Goal: Task Accomplishment & Management: Manage account settings

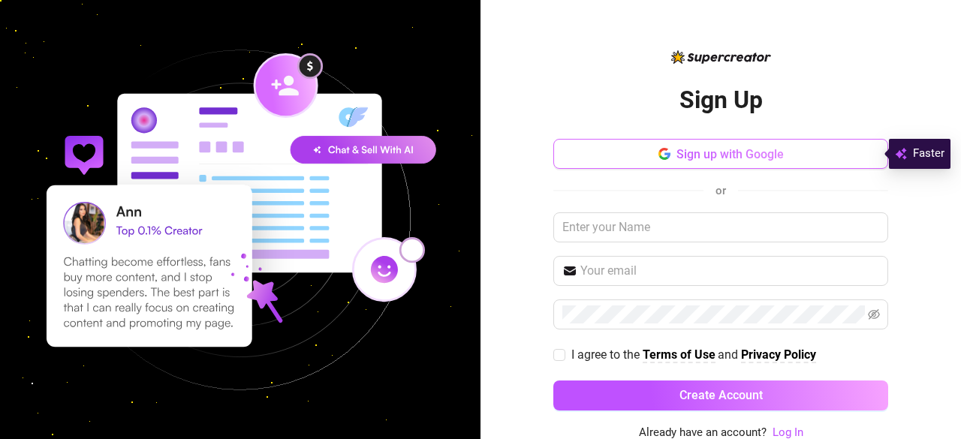
click at [677, 150] on span "Sign up with Google" at bounding box center [730, 154] width 107 height 14
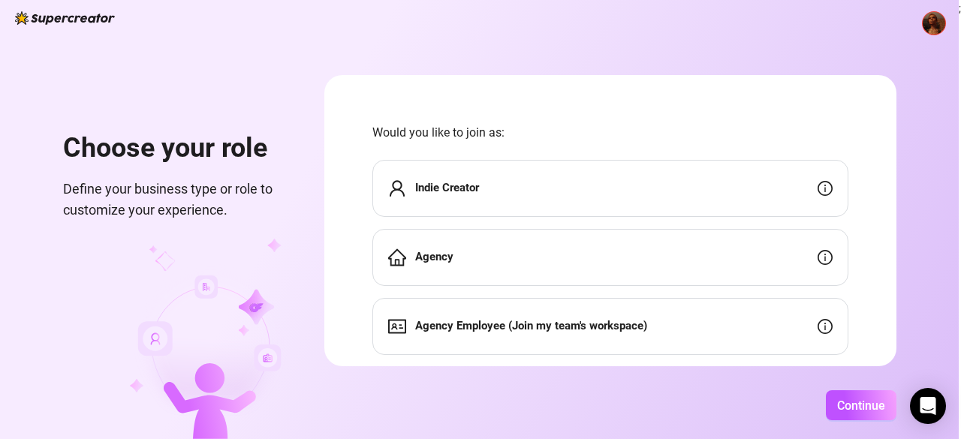
click at [593, 201] on div "Indie Creator" at bounding box center [611, 188] width 476 height 57
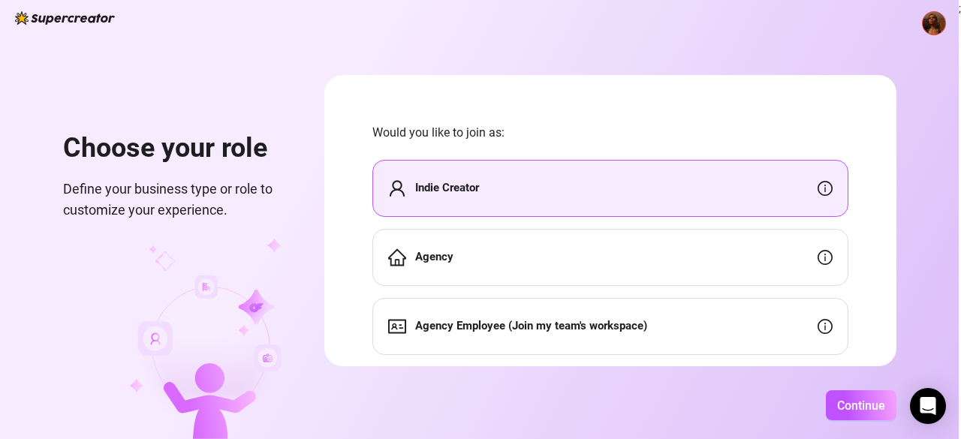
click at [606, 246] on div "Agency" at bounding box center [611, 257] width 476 height 57
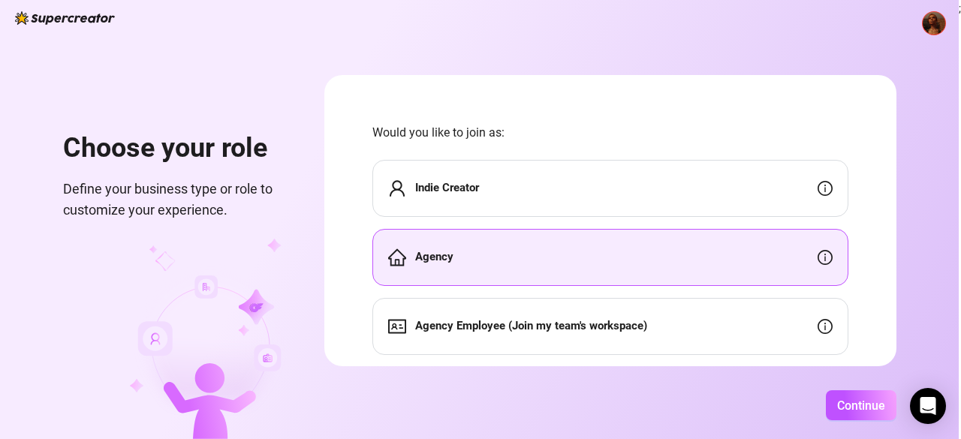
click at [596, 320] on strong "Agency Employee (Join my team's workspace)" at bounding box center [531, 326] width 232 height 14
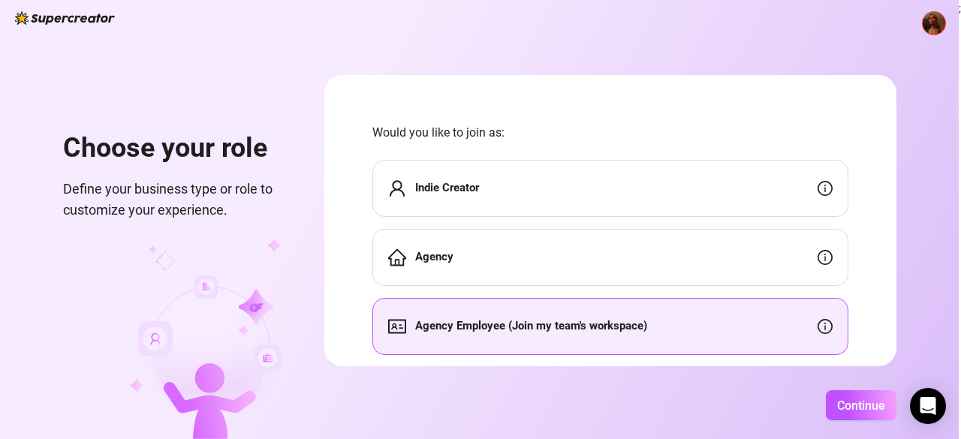
click at [508, 195] on div "Indie Creator" at bounding box center [611, 188] width 476 height 57
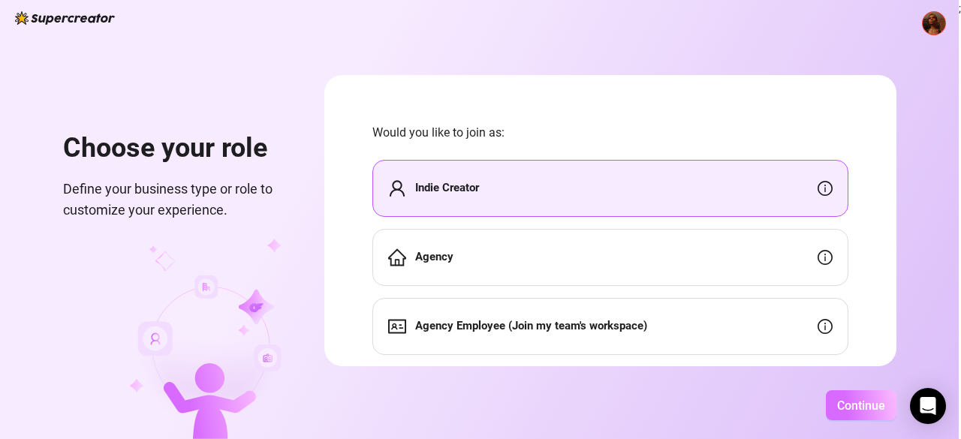
click at [875, 403] on span "Continue" at bounding box center [861, 406] width 48 height 14
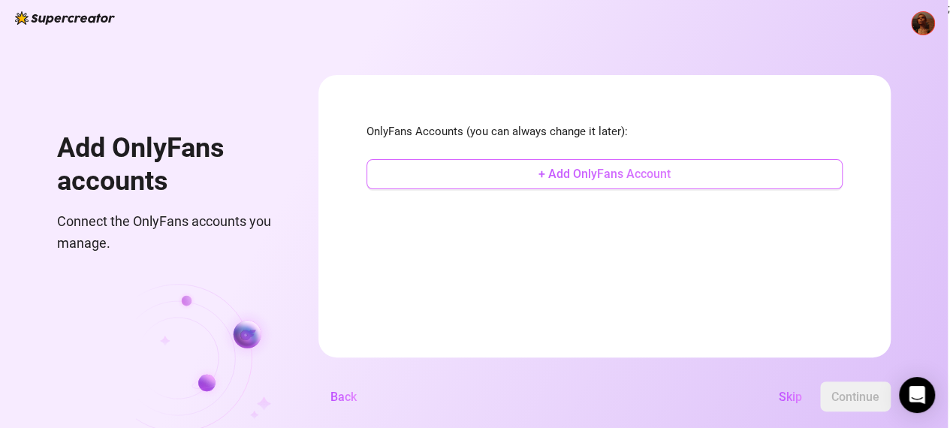
click at [608, 167] on span "+ Add OnlyFans Account" at bounding box center [604, 174] width 132 height 14
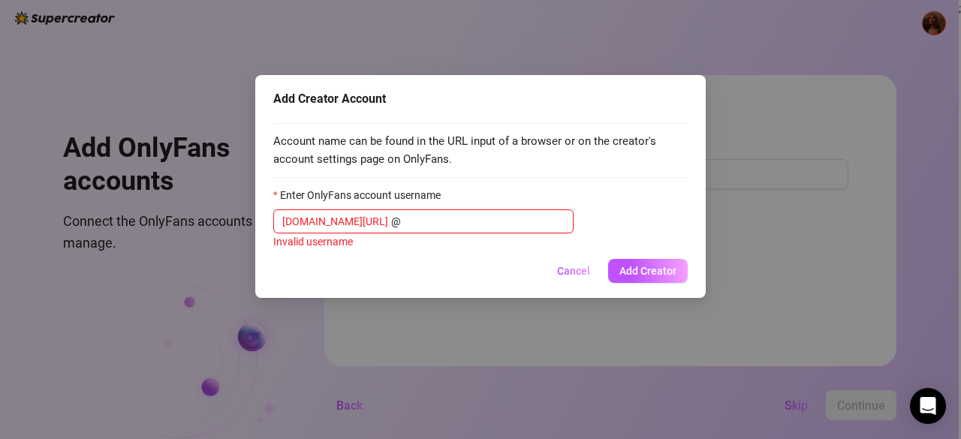
paste input "u518495339"
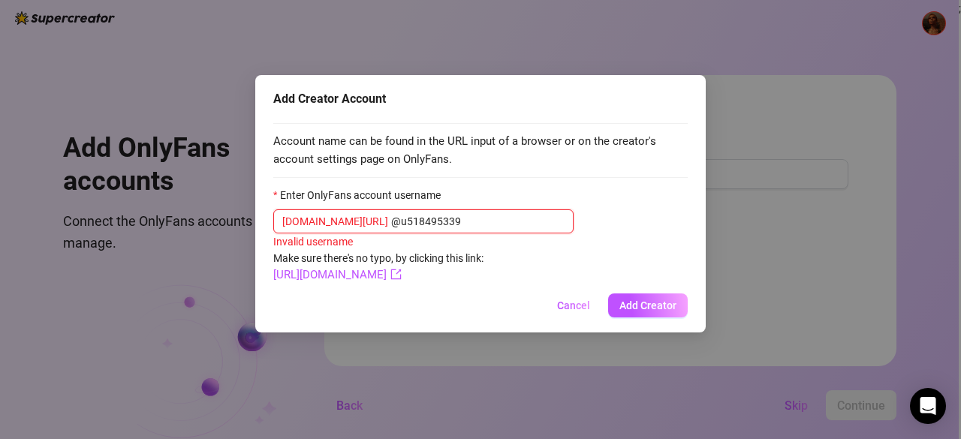
click at [391, 217] on input "@u518495339" at bounding box center [477, 221] width 173 height 17
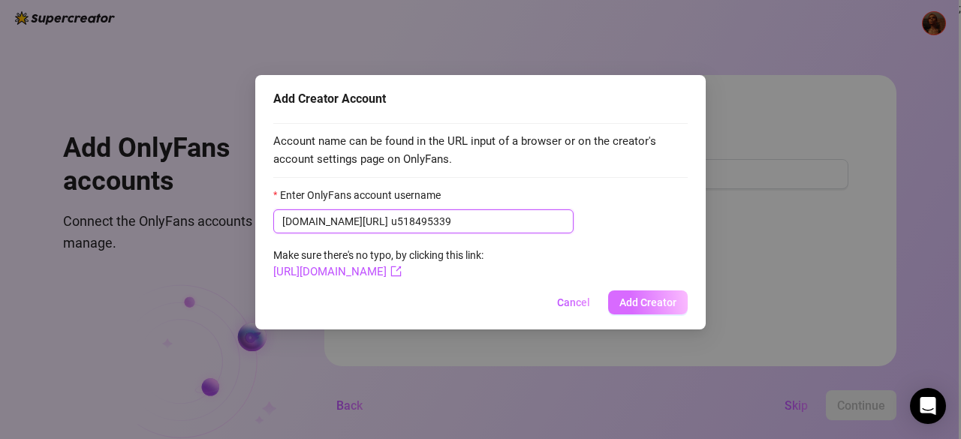
type input "u518495339"
click at [625, 292] on button "Add Creator" at bounding box center [648, 303] width 80 height 24
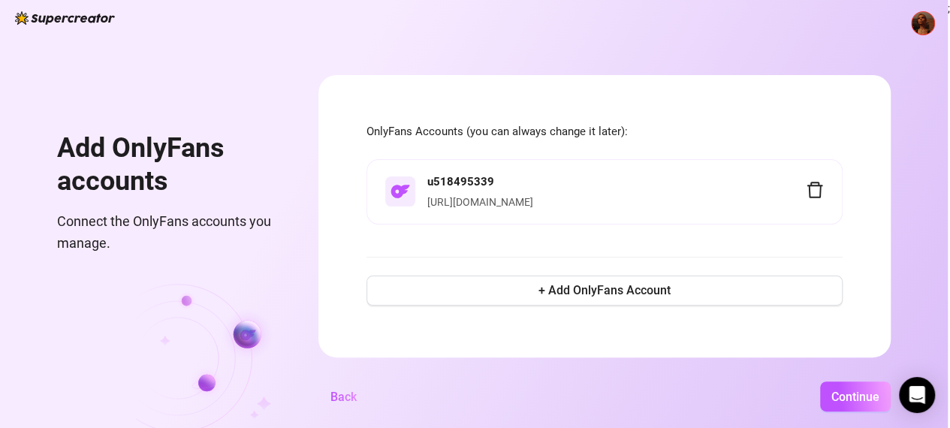
scroll to position [26, 0]
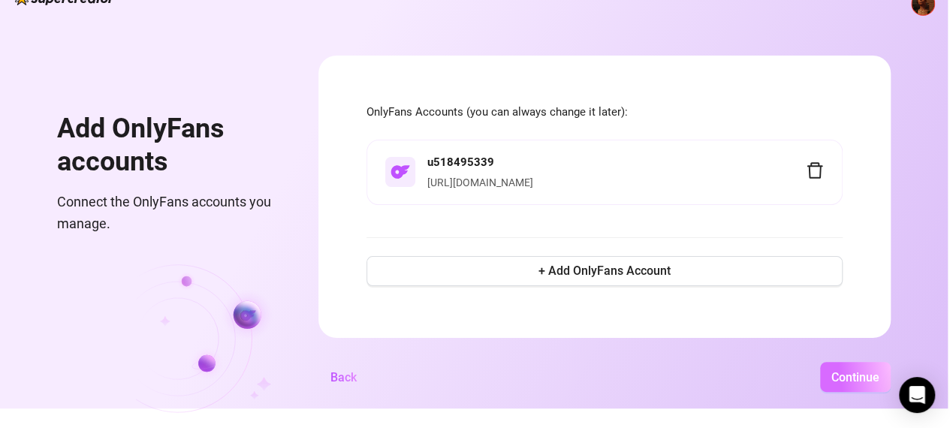
click at [852, 385] on span "Continue" at bounding box center [855, 377] width 48 height 14
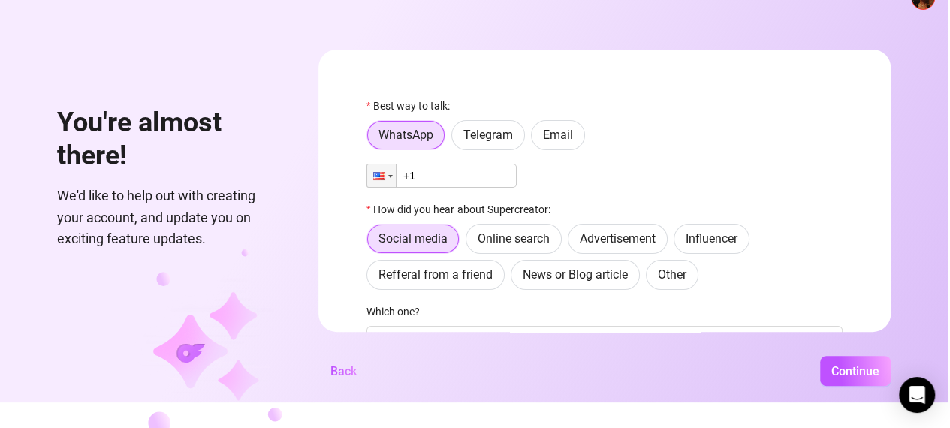
click at [450, 182] on input "+1" at bounding box center [441, 176] width 150 height 24
type input "[PHONE_NUMBER]"
click at [439, 283] on label "Refferal from a friend" at bounding box center [435, 275] width 138 height 30
click at [371, 279] on input "Refferal from a friend" at bounding box center [371, 279] width 0 height 0
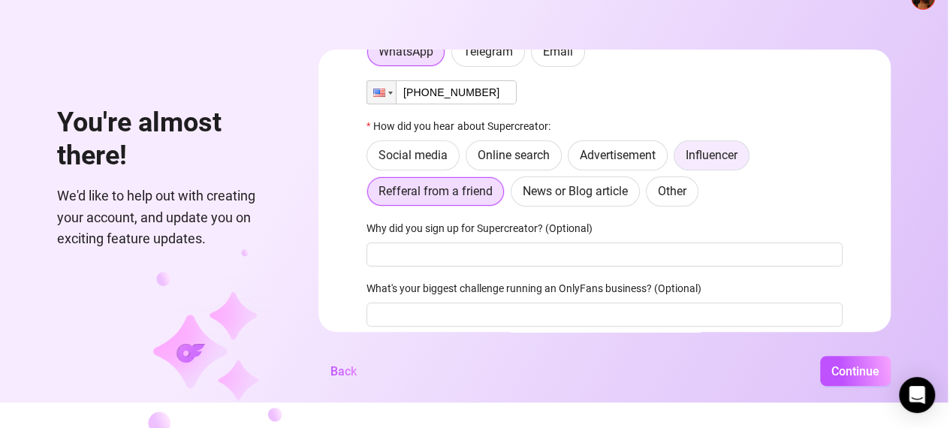
scroll to position [131, 0]
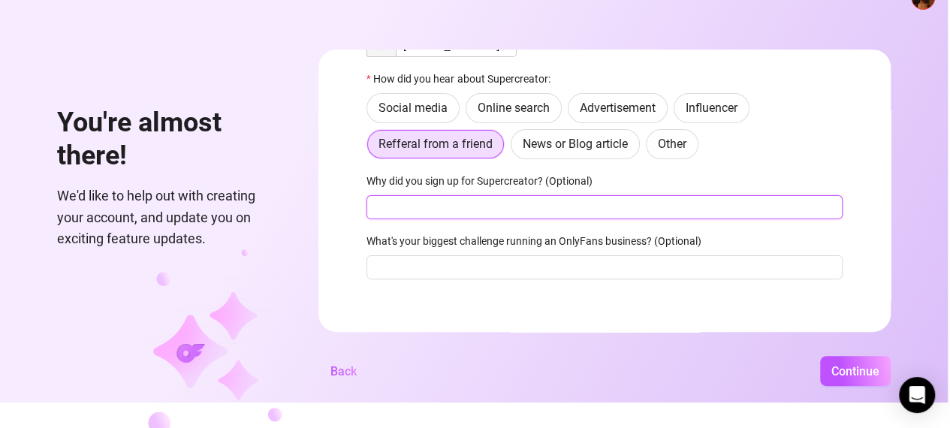
click at [410, 211] on input "Why did you sign up for Supercreator? (Optional)" at bounding box center [604, 207] width 476 height 24
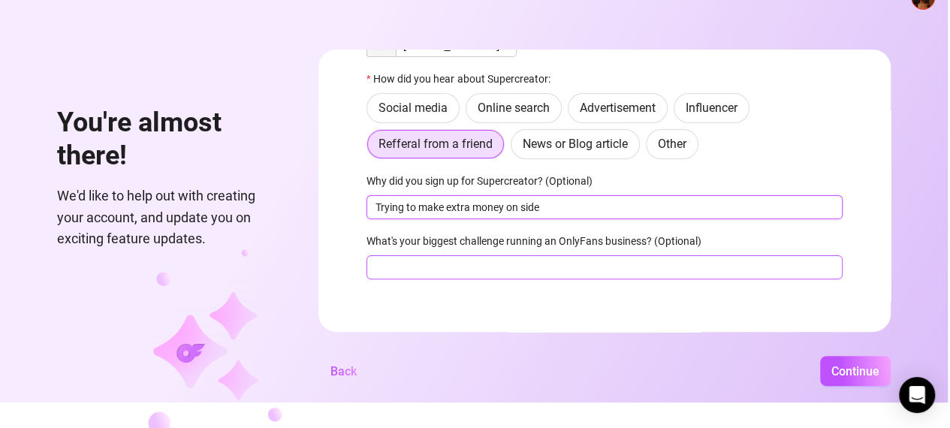
type input "Trying to make extra money on side"
click at [447, 274] on input "What's your biggest challenge running an OnlyFans business? (Optional)" at bounding box center [604, 267] width 476 height 24
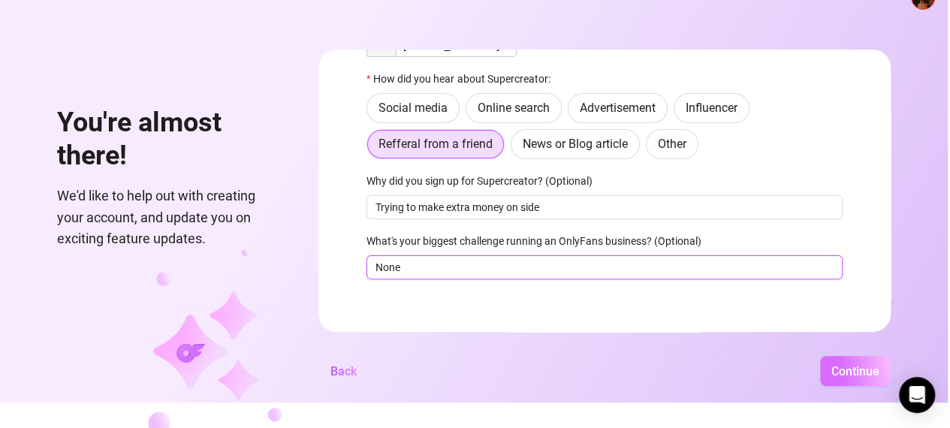
type input "None"
click at [849, 377] on span "Continue" at bounding box center [855, 371] width 48 height 14
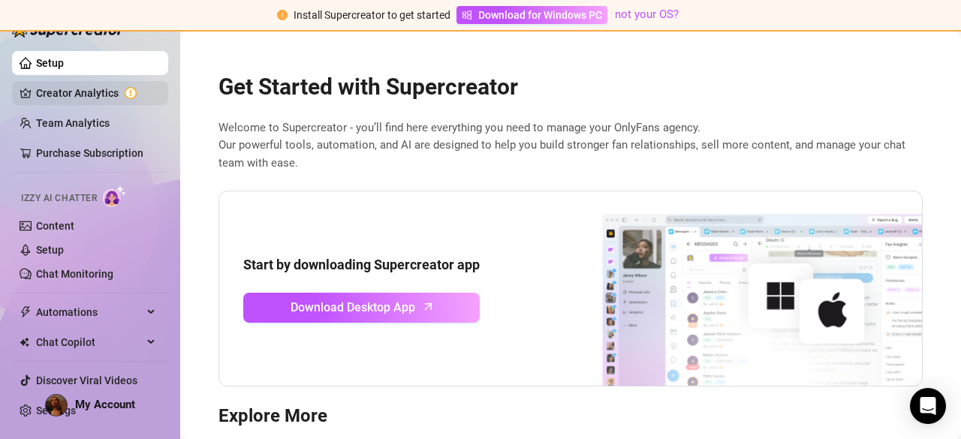
click at [65, 95] on link "Creator Analytics" at bounding box center [96, 93] width 120 height 24
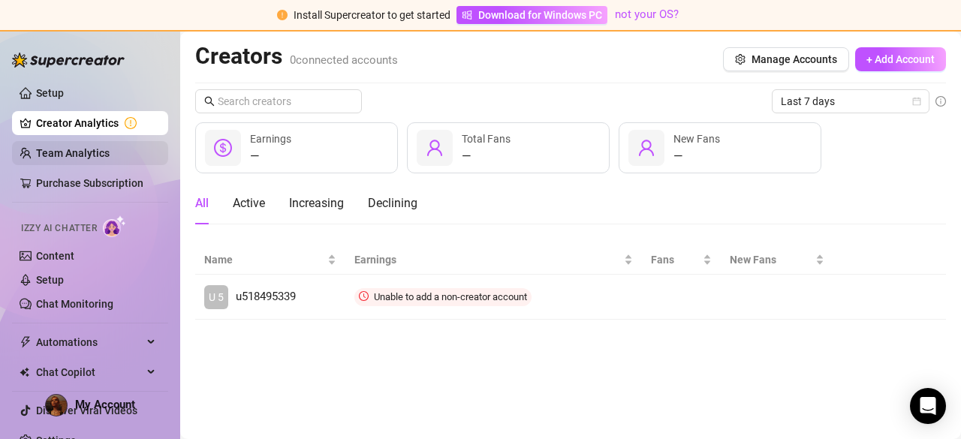
click at [64, 154] on link "Team Analytics" at bounding box center [73, 153] width 74 height 12
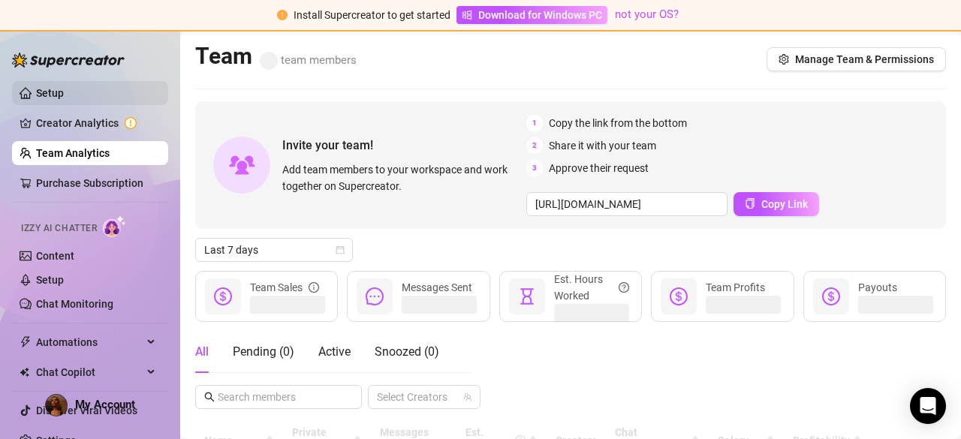
click at [54, 92] on link "Setup" at bounding box center [50, 93] width 28 height 12
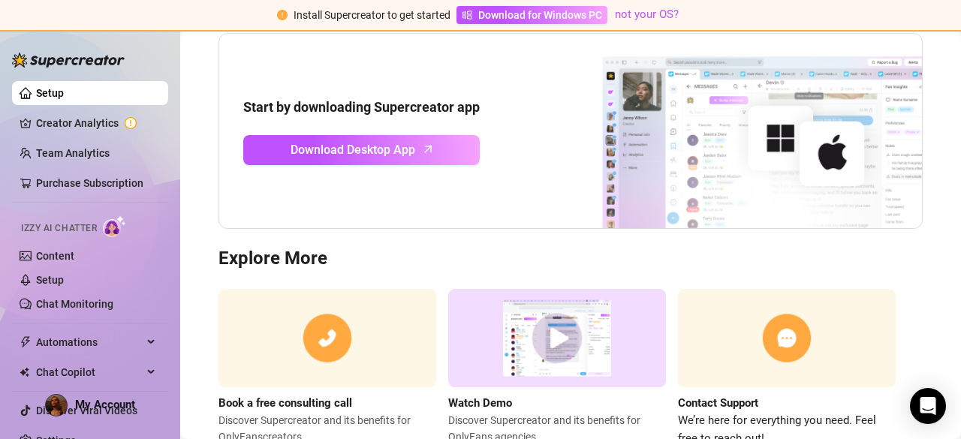
scroll to position [210, 0]
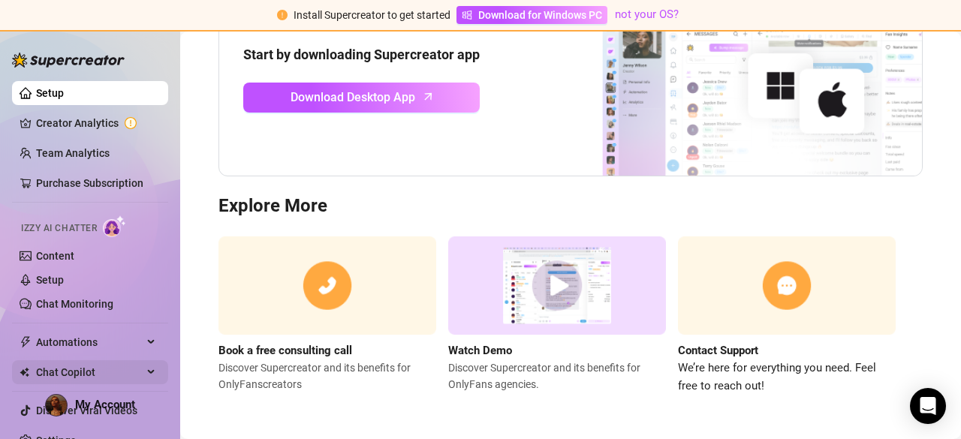
click at [84, 372] on span "Chat Copilot" at bounding box center [89, 372] width 107 height 24
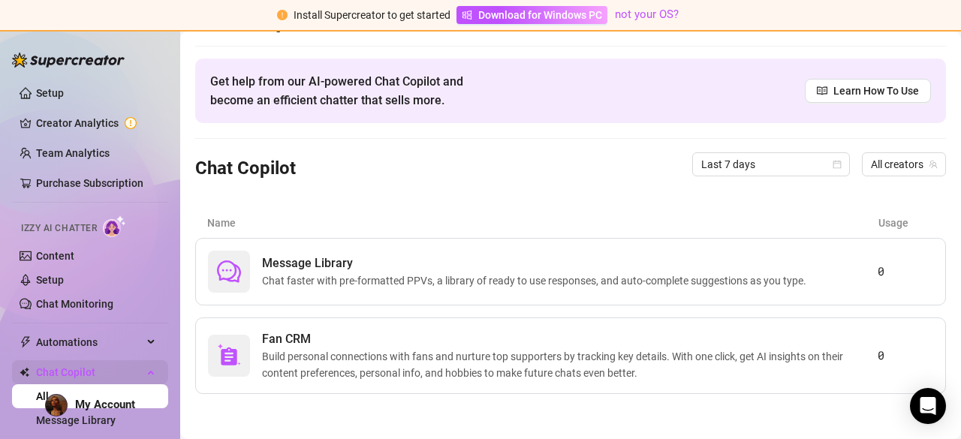
scroll to position [35, 0]
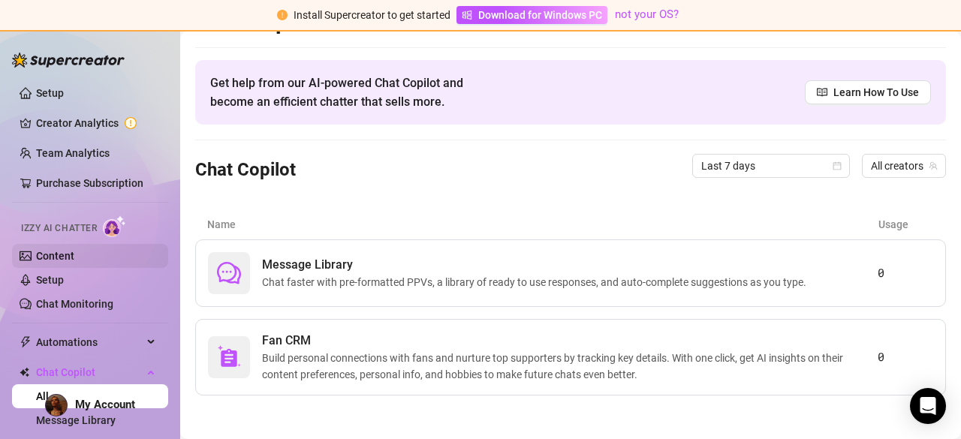
click at [40, 258] on link "Content" at bounding box center [55, 256] width 38 height 12
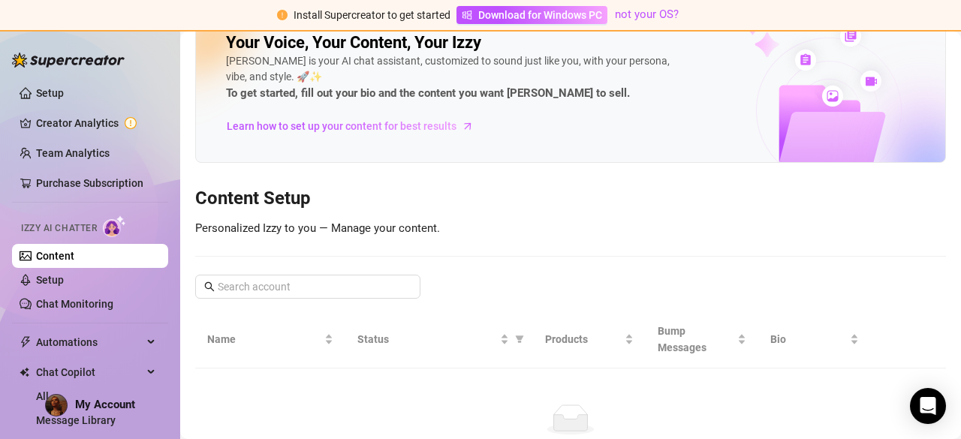
scroll to position [132, 0]
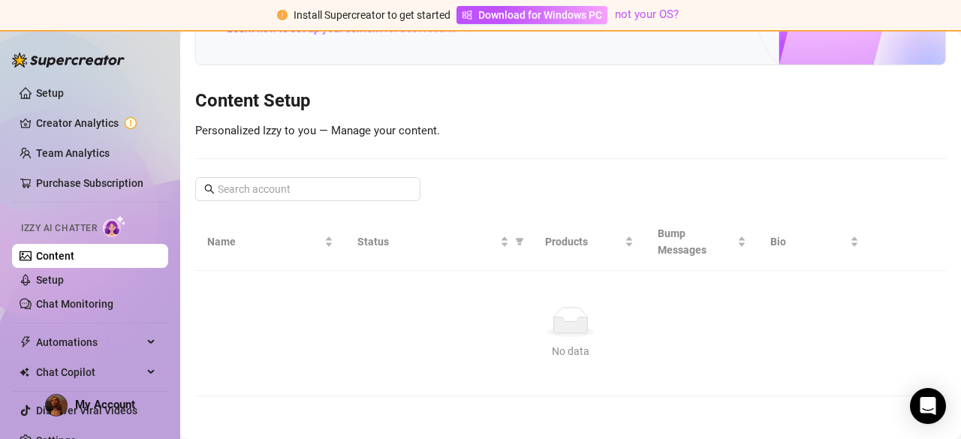
click at [40, 258] on link "Content" at bounding box center [55, 256] width 38 height 12
click at [72, 300] on link "Chat Monitoring" at bounding box center [74, 304] width 77 height 12
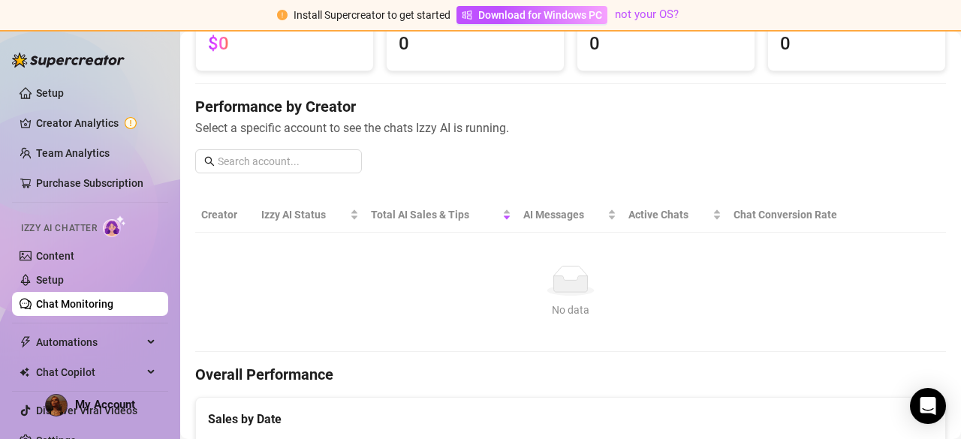
scroll to position [210, 0]
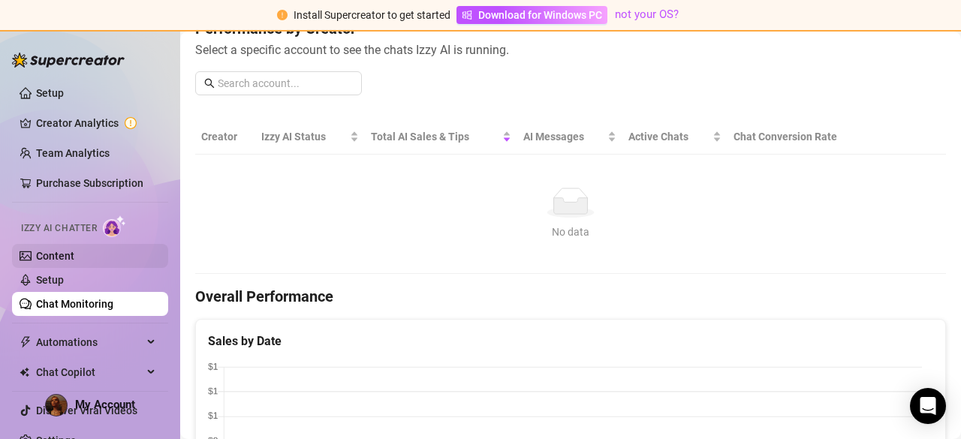
click at [74, 262] on link "Content" at bounding box center [55, 256] width 38 height 12
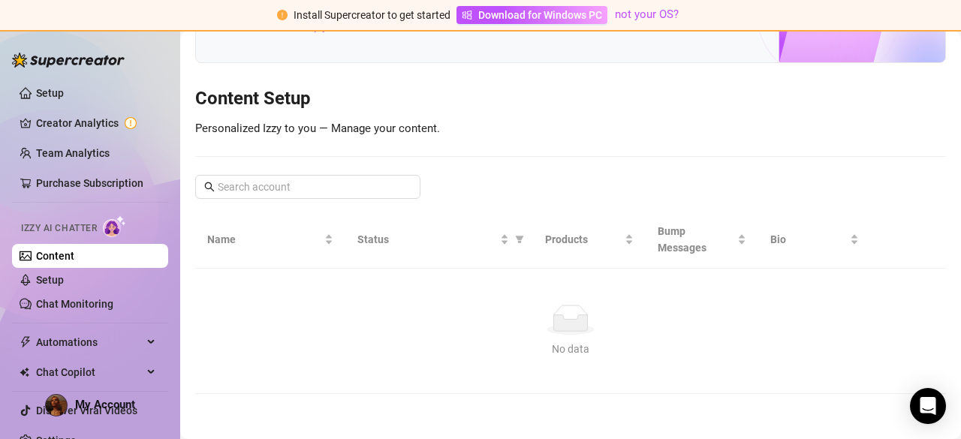
scroll to position [132, 0]
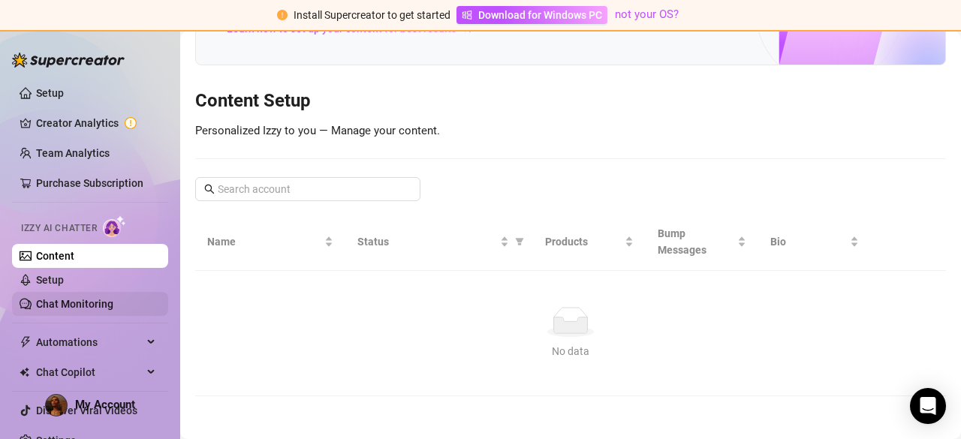
click at [74, 298] on link "Chat Monitoring" at bounding box center [74, 304] width 77 height 12
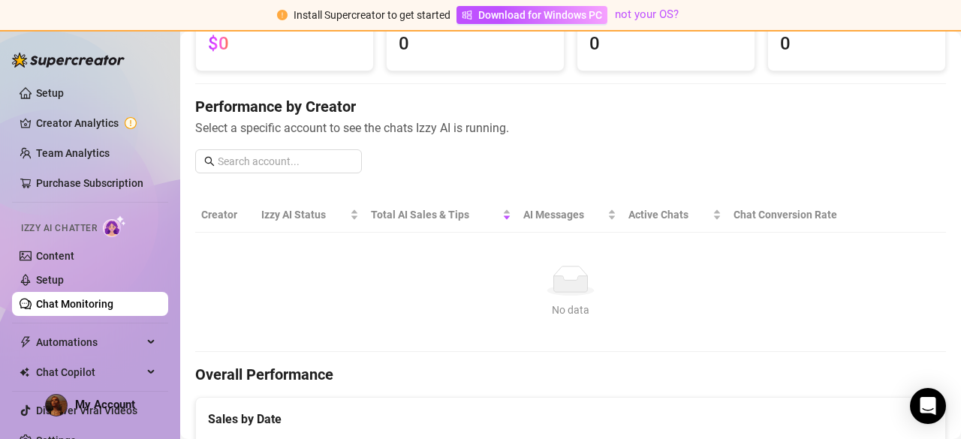
scroll to position [210, 0]
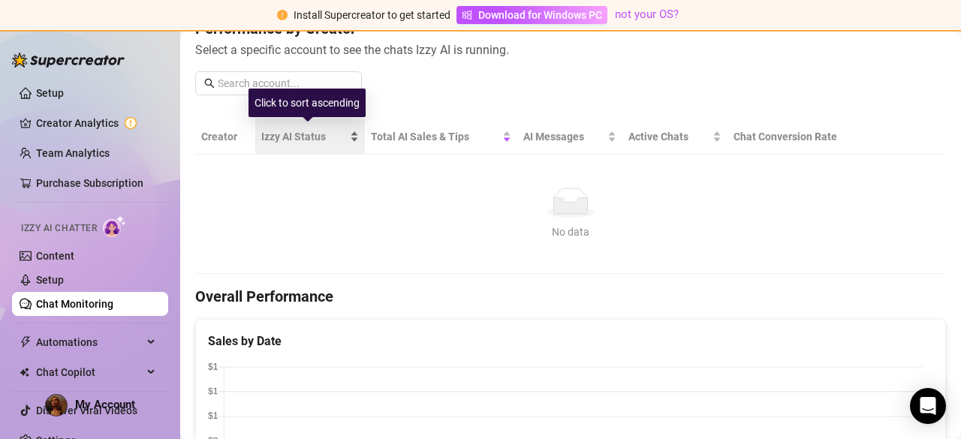
click at [306, 140] on span "Izzy AI Status" at bounding box center [304, 136] width 86 height 17
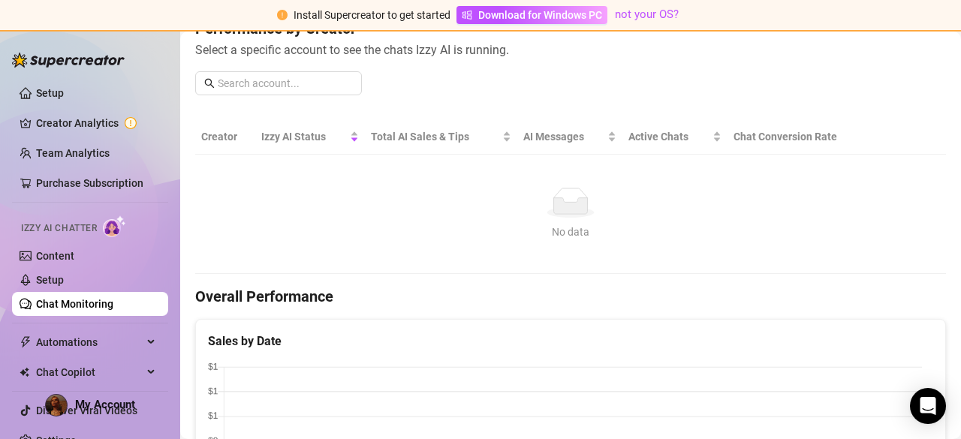
click at [231, 135] on th "Creator" at bounding box center [225, 136] width 60 height 35
click at [78, 180] on link "Purchase Subscription" at bounding box center [89, 183] width 107 height 12
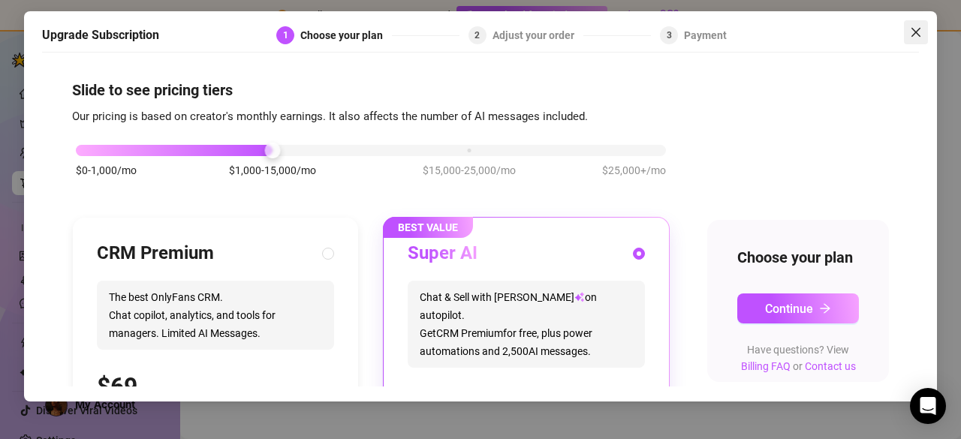
click at [916, 25] on button "Close" at bounding box center [916, 32] width 24 height 24
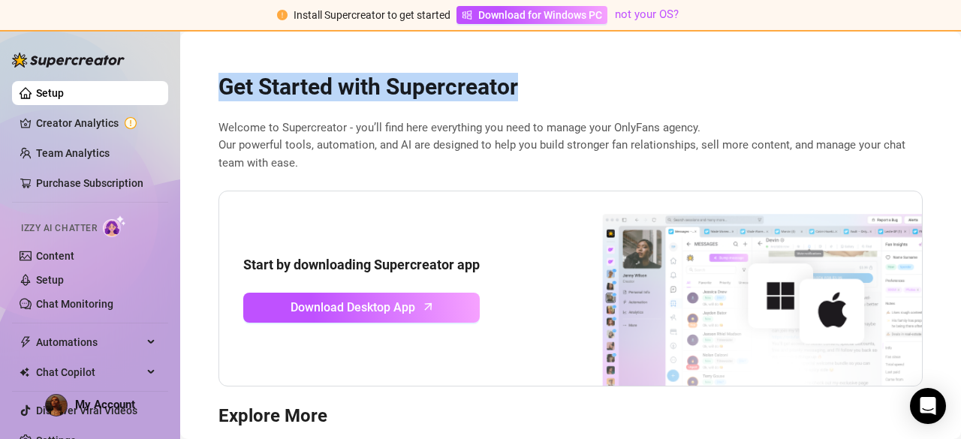
drag, startPoint x: 214, startPoint y: 86, endPoint x: 526, endPoint y: 83, distance: 311.7
click at [526, 83] on h2 "Get Started with Supercreator" at bounding box center [571, 87] width 704 height 29
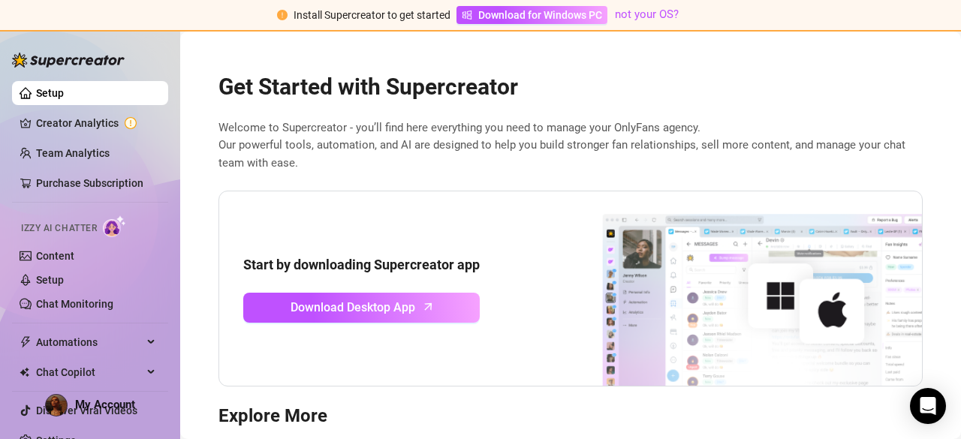
click at [415, 201] on div "Start by downloading Supercreator app Download Desktop App" at bounding box center [571, 289] width 704 height 197
click at [664, 263] on img at bounding box center [735, 289] width 376 height 195
drag, startPoint x: 916, startPoint y: 176, endPoint x: 961, endPoint y: 157, distance: 48.4
click at [961, 157] on div "Get Started with Supercreator Welcome to Supercreator - you’ll find here everyt…" at bounding box center [570, 236] width 781 height 408
click at [64, 363] on span "Chat Copilot" at bounding box center [89, 372] width 107 height 24
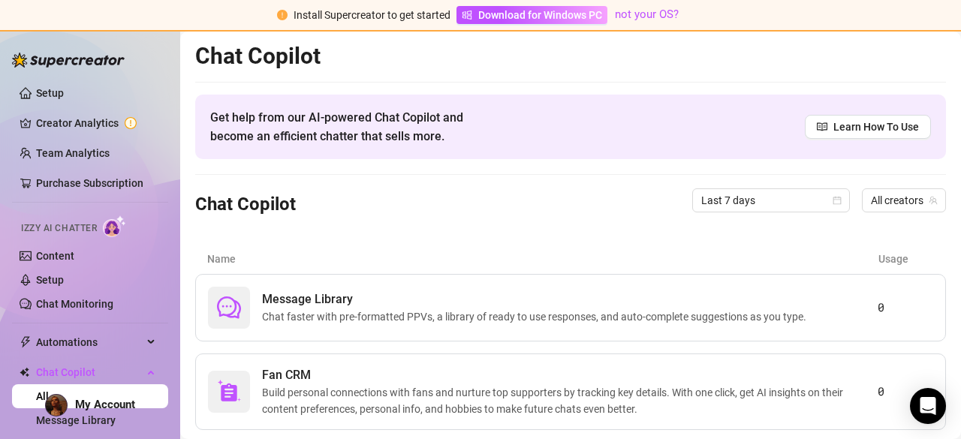
scroll to position [35, 0]
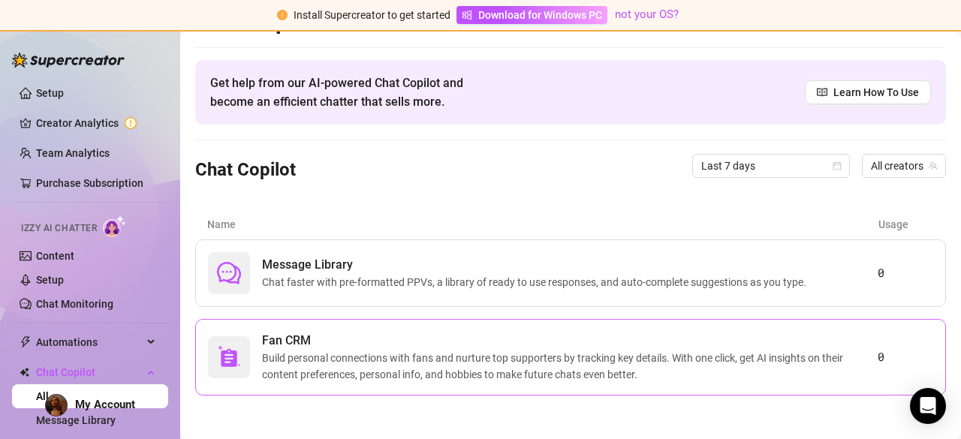
click at [675, 360] on span "Build personal connections with fans and nurture top supporters by tracking key…" at bounding box center [570, 366] width 616 height 33
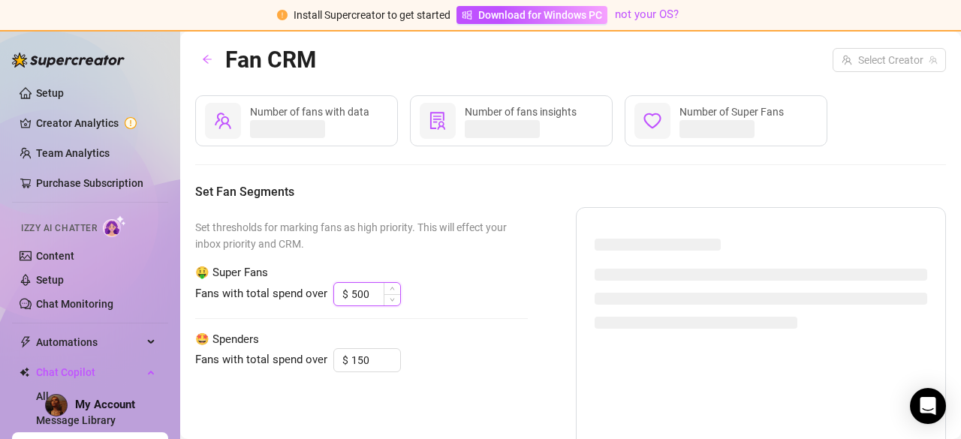
click at [356, 296] on input "500" at bounding box center [375, 294] width 49 height 23
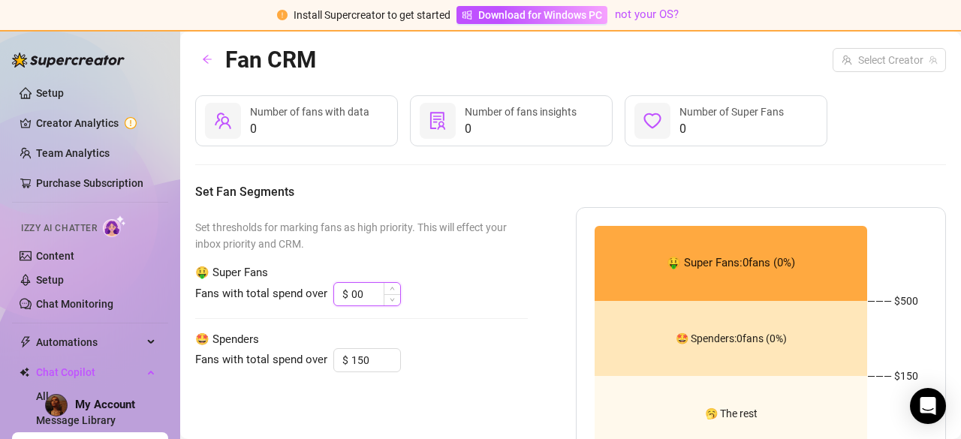
type input "500"
click at [460, 295] on div "Fans with total spend over $ 500" at bounding box center [361, 294] width 333 height 24
click at [508, 121] on span "0" at bounding box center [521, 129] width 112 height 18
click at [62, 252] on link "Content" at bounding box center [55, 256] width 38 height 12
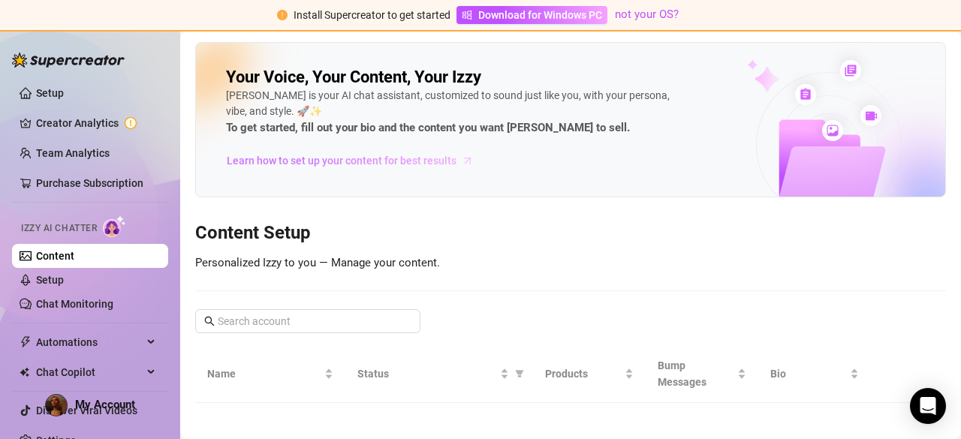
click at [354, 164] on span "Learn how to set up your content for best results" at bounding box center [342, 160] width 230 height 17
click at [59, 282] on link "Setup" at bounding box center [50, 280] width 28 height 12
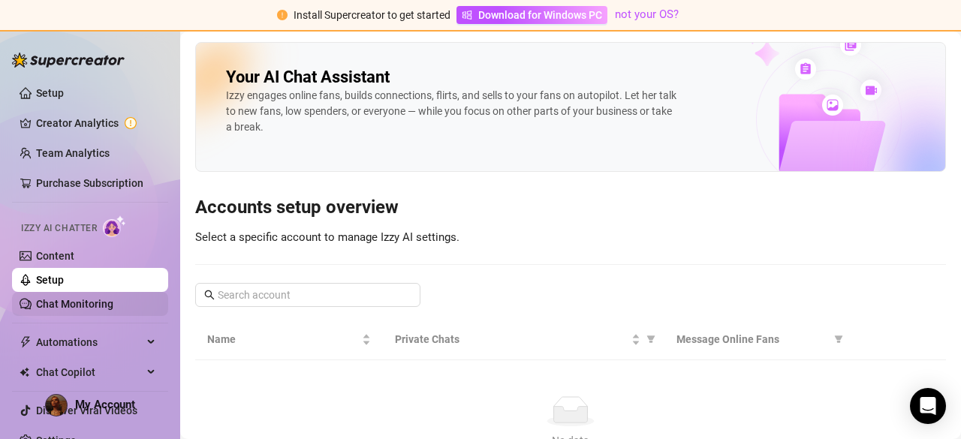
click at [75, 299] on link "Chat Monitoring" at bounding box center [74, 304] width 77 height 12
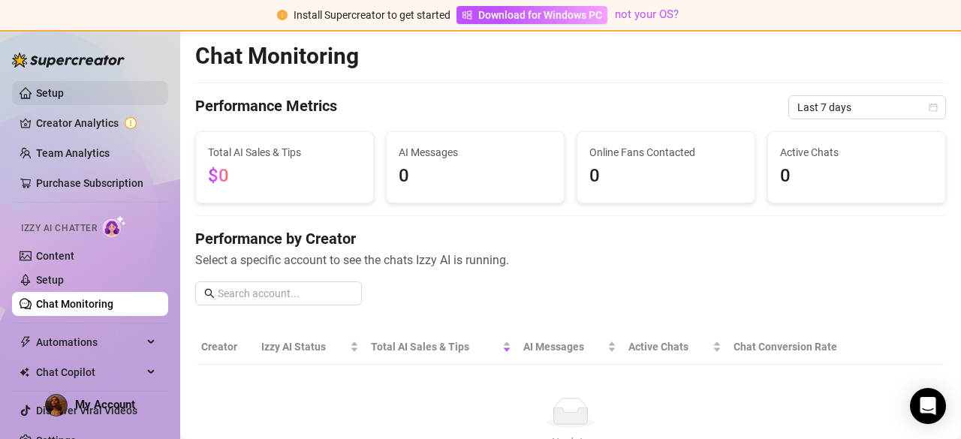
click at [52, 95] on link "Setup" at bounding box center [50, 93] width 28 height 12
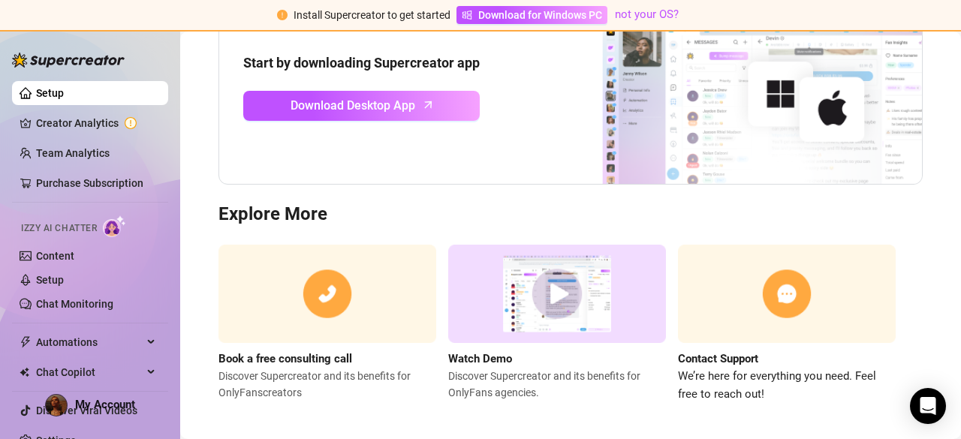
scroll to position [210, 0]
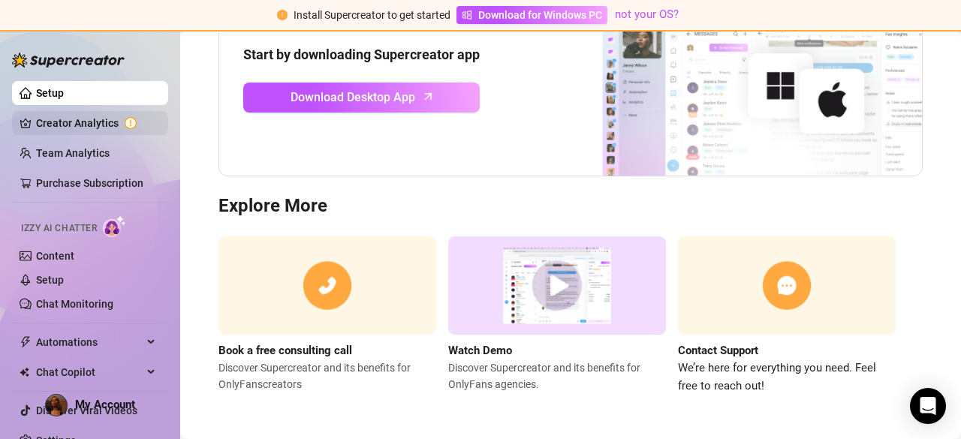
click at [67, 119] on link "Creator Analytics" at bounding box center [96, 123] width 120 height 24
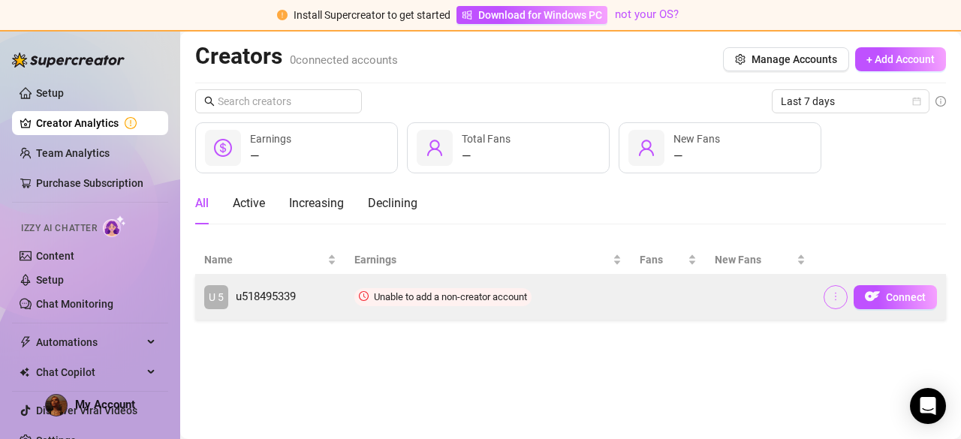
click at [840, 298] on icon "more" at bounding box center [836, 296] width 11 height 11
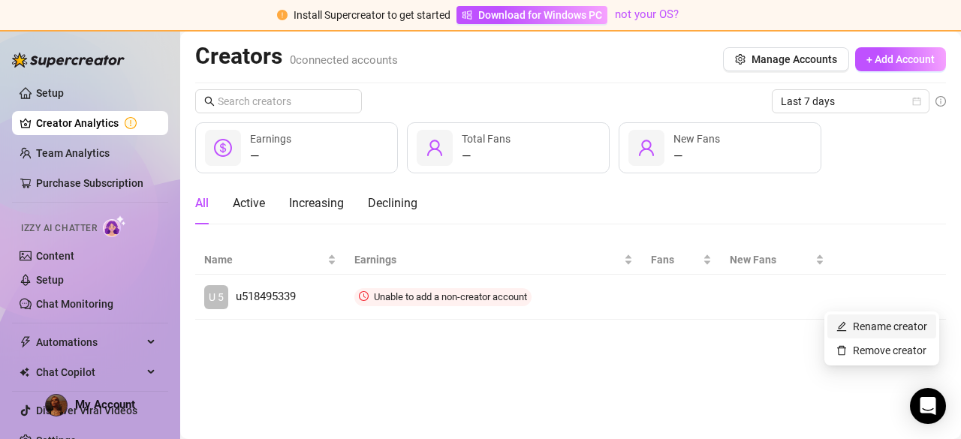
click at [859, 325] on link "Rename creator" at bounding box center [882, 327] width 91 height 12
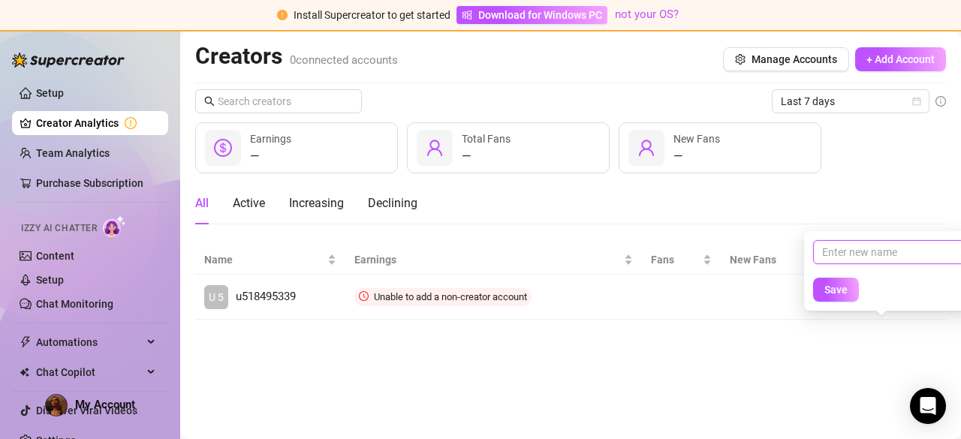
click at [835, 254] on input "text" at bounding box center [889, 252] width 152 height 24
drag, startPoint x: 838, startPoint y: 248, endPoint x: 865, endPoint y: 247, distance: 27.0
click at [865, 247] on input "text" at bounding box center [889, 252] width 152 height 24
type input "fairycakeji"
click at [835, 289] on span "Save" at bounding box center [836, 290] width 23 height 12
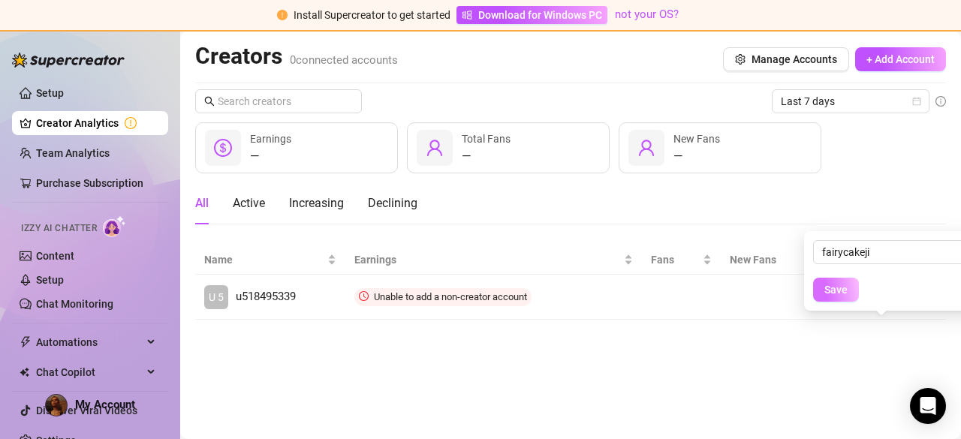
click at [830, 297] on button "Save" at bounding box center [836, 290] width 46 height 24
click at [846, 296] on span "Save" at bounding box center [836, 290] width 23 height 12
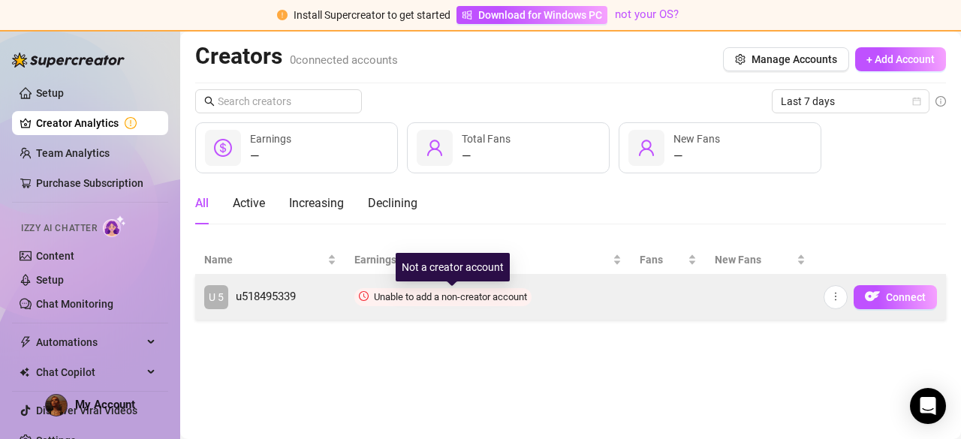
click at [514, 297] on span "Unable to add a non-creator account" at bounding box center [450, 296] width 153 height 11
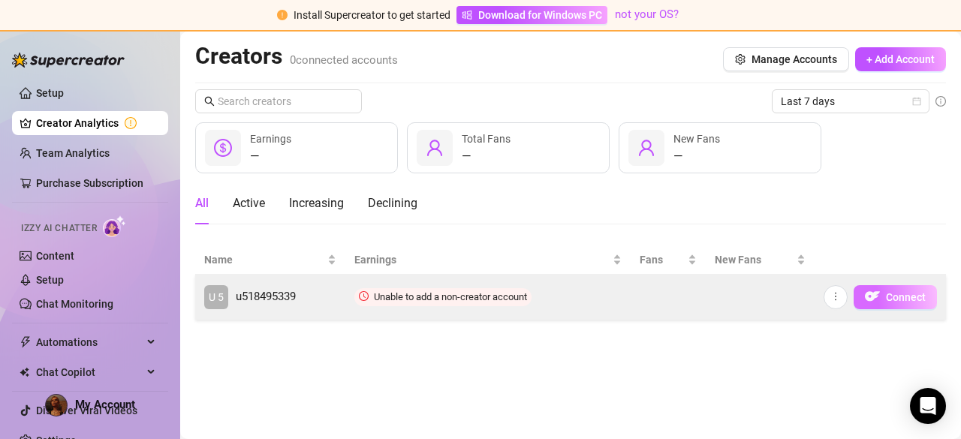
click at [895, 298] on span "Connect" at bounding box center [906, 297] width 40 height 12
click at [835, 294] on icon "more" at bounding box center [836, 296] width 11 height 11
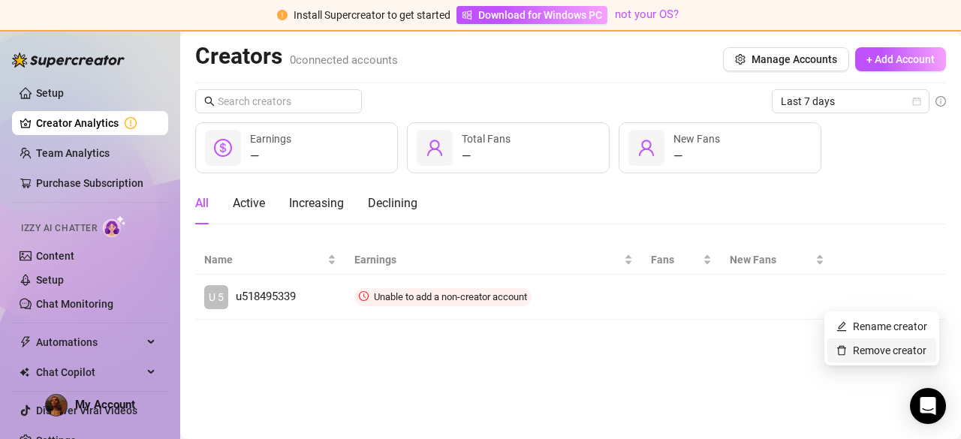
click at [869, 349] on link "Remove creator" at bounding box center [882, 351] width 90 height 12
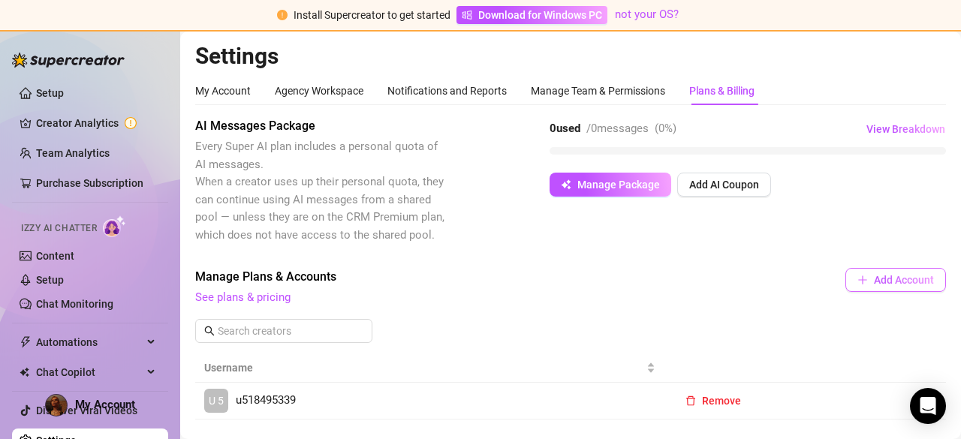
click at [888, 285] on span "Add Account" at bounding box center [904, 280] width 60 height 12
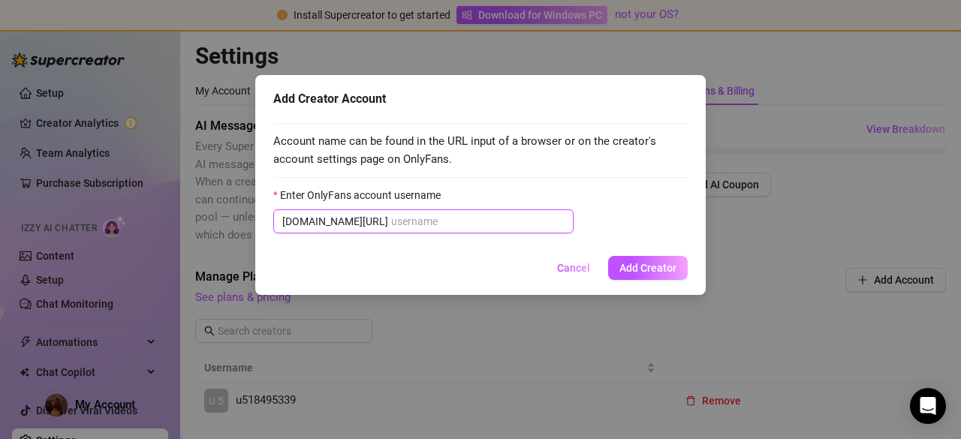
paste input "fairycakeji"
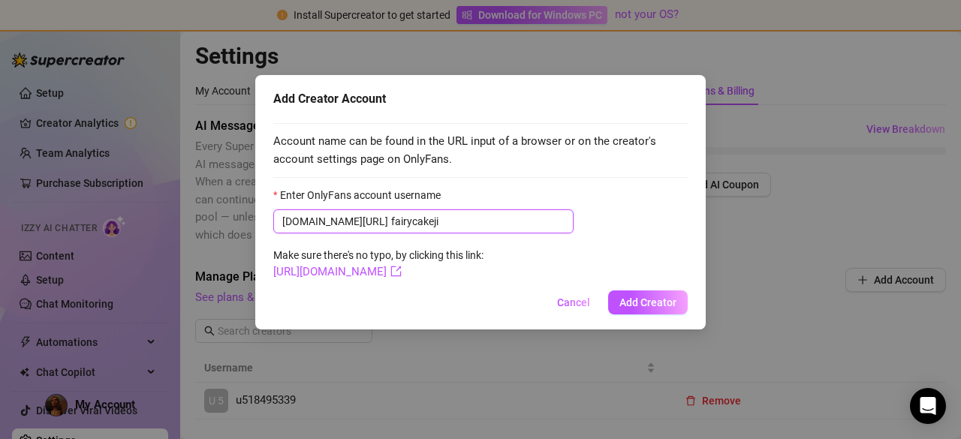
click at [391, 219] on input "fairycakeji" at bounding box center [477, 221] width 173 height 17
type input "fairycakeji"
click at [369, 275] on link "[URL][DOMAIN_NAME]" at bounding box center [337, 272] width 128 height 14
click at [637, 294] on button "Add Creator" at bounding box center [648, 303] width 80 height 24
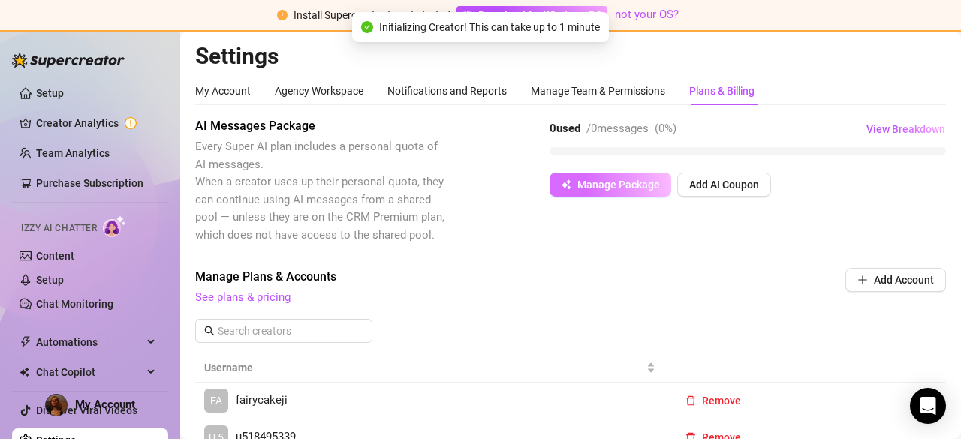
click at [596, 182] on span "Manage Package" at bounding box center [619, 185] width 83 height 12
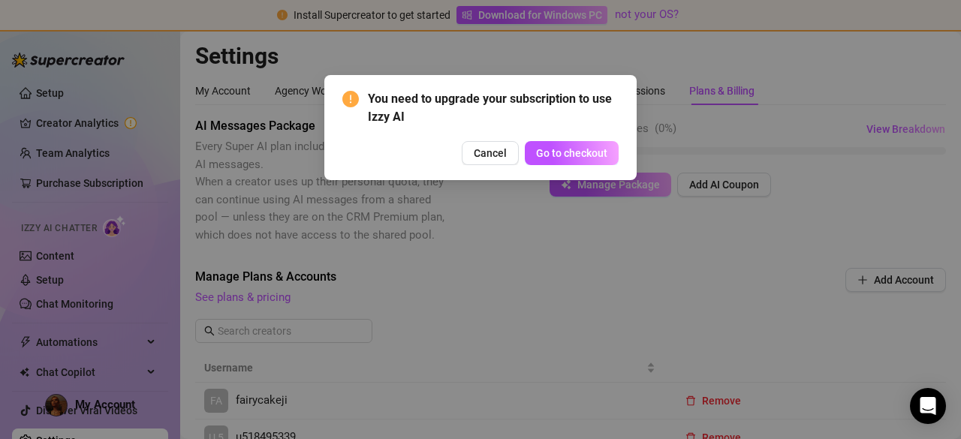
click at [443, 276] on div "You need to upgrade your subscription to use Izzy AI Cancel Go to checkout" at bounding box center [480, 219] width 961 height 439
click at [490, 157] on span "Cancel" at bounding box center [490, 153] width 33 height 12
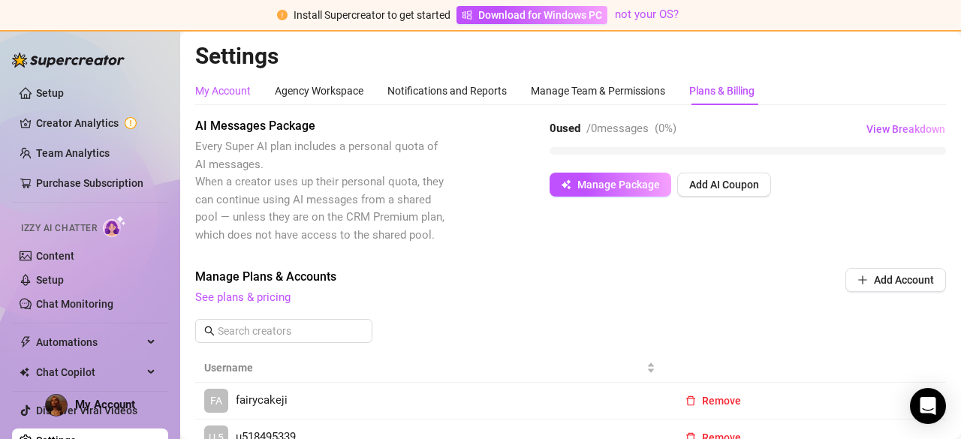
click at [216, 92] on div "My Account" at bounding box center [223, 91] width 56 height 17
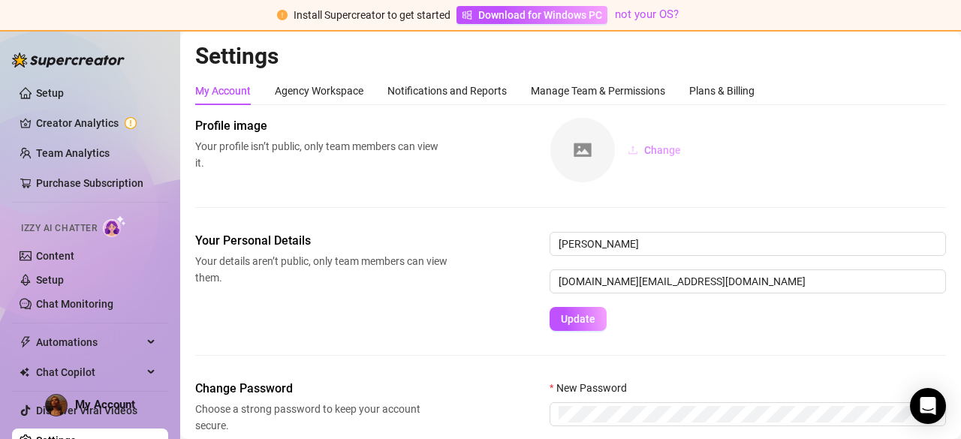
click at [656, 146] on span "Change" at bounding box center [662, 150] width 37 height 12
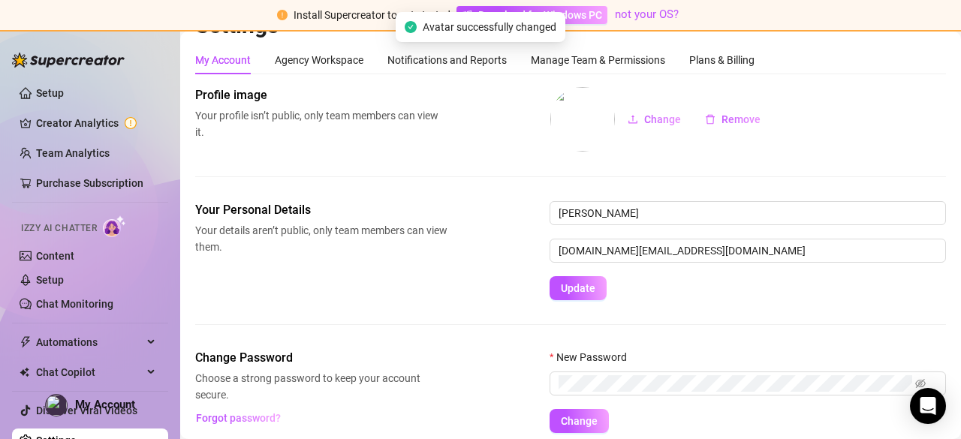
scroll to position [87, 0]
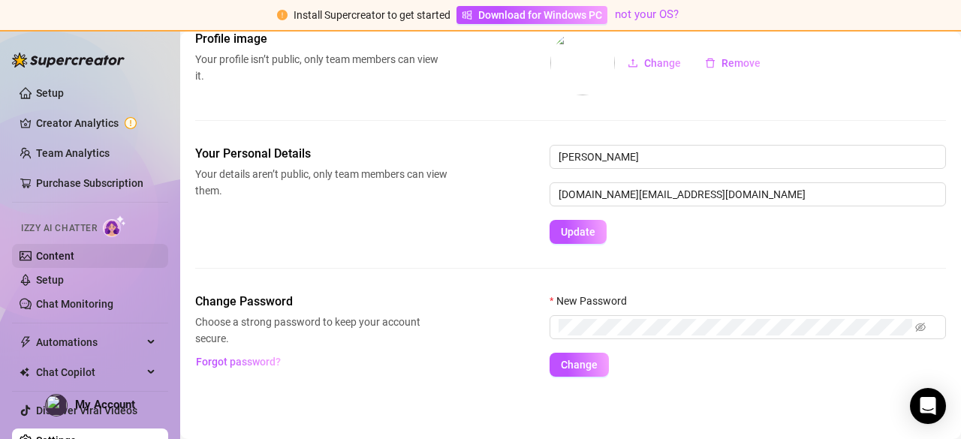
click at [67, 251] on link "Content" at bounding box center [55, 256] width 38 height 12
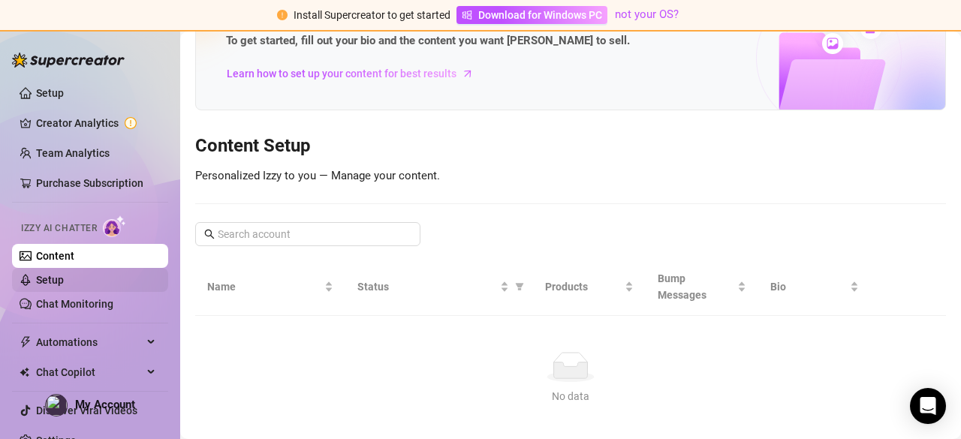
click at [52, 278] on link "Setup" at bounding box center [50, 280] width 28 height 12
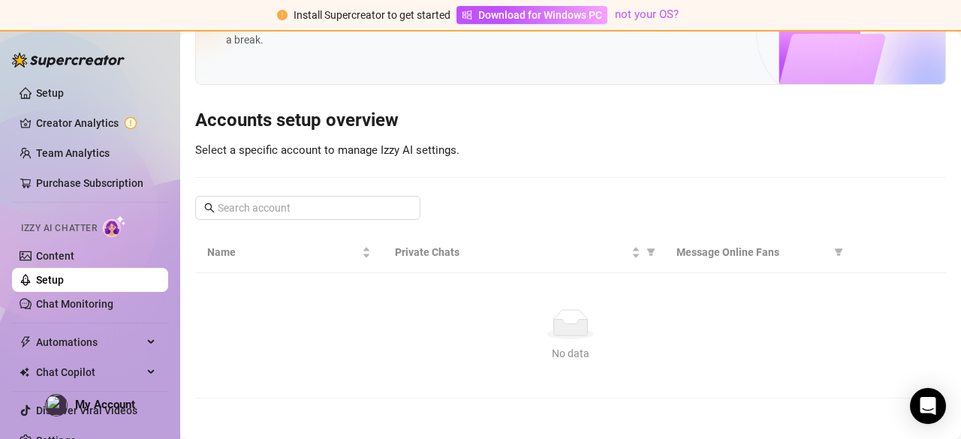
click at [52, 278] on link "Setup" at bounding box center [50, 280] width 28 height 12
click at [60, 298] on link "Chat Monitoring" at bounding box center [74, 304] width 77 height 12
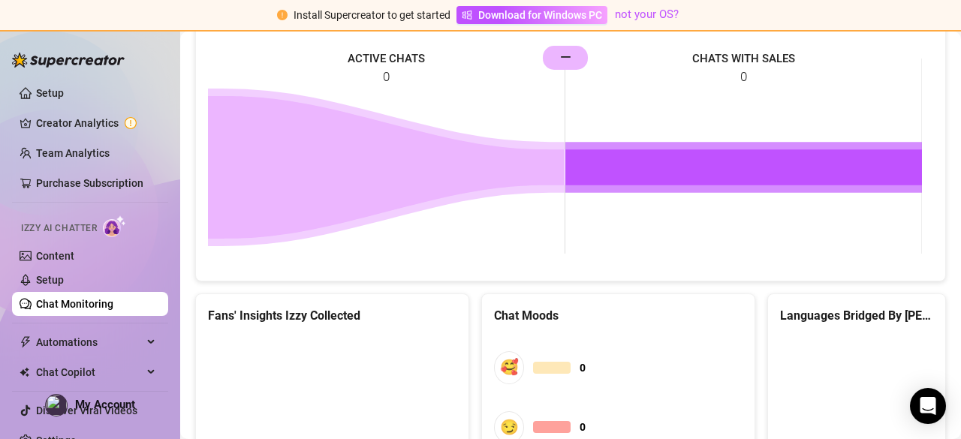
scroll to position [937, 0]
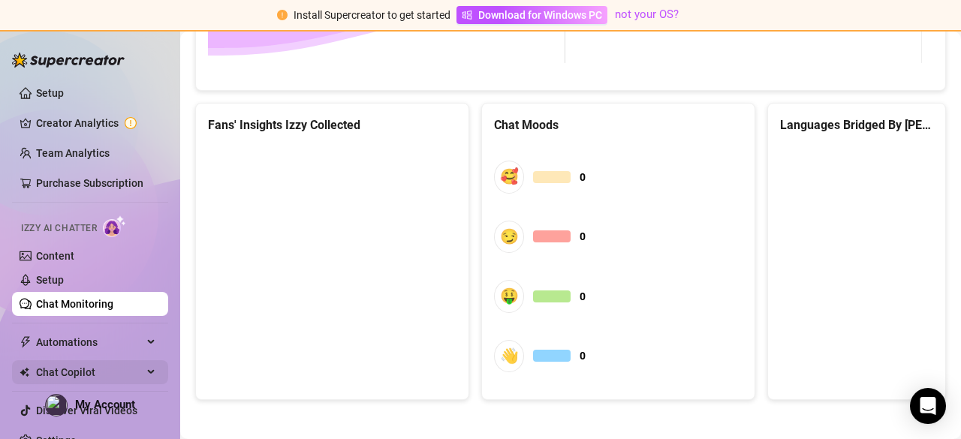
click at [98, 365] on span "Chat Copilot" at bounding box center [89, 372] width 107 height 24
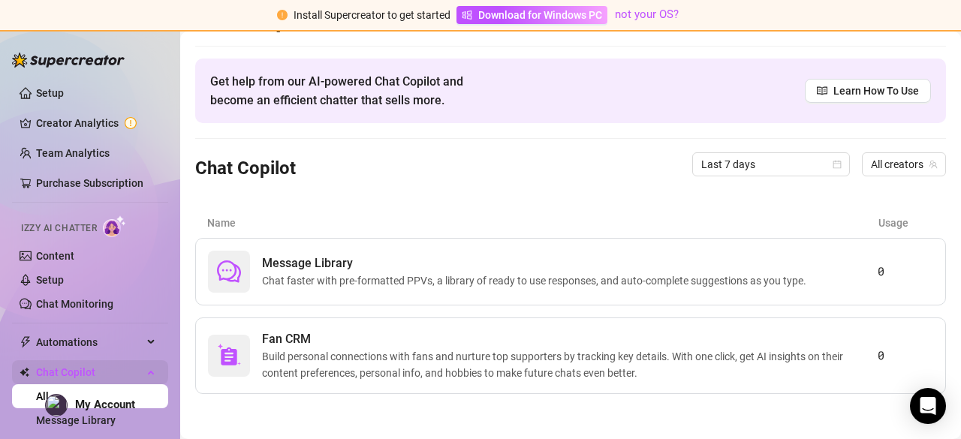
scroll to position [35, 0]
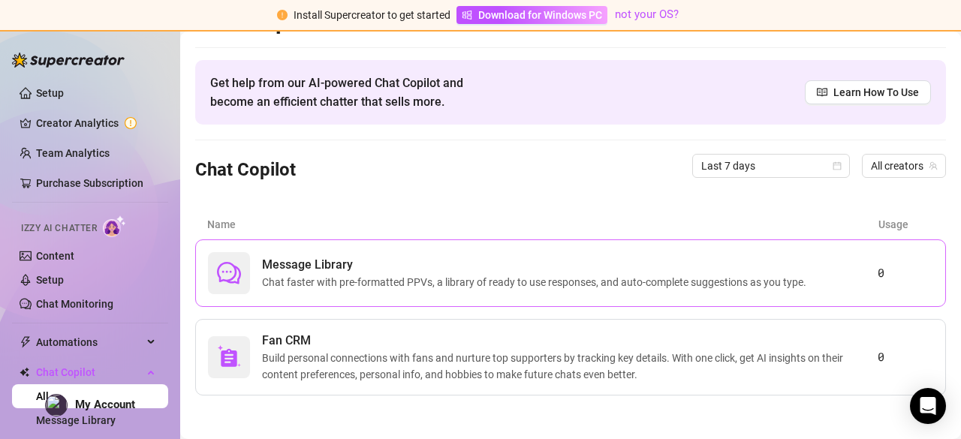
click at [643, 277] on span "Chat faster with pre-formatted PPVs, a library of ready to use responses, and a…" at bounding box center [537, 282] width 550 height 17
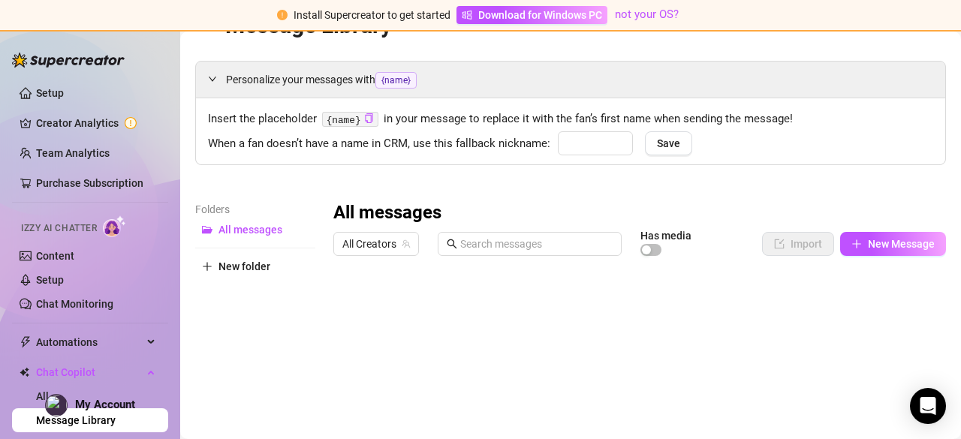
type input "babe"
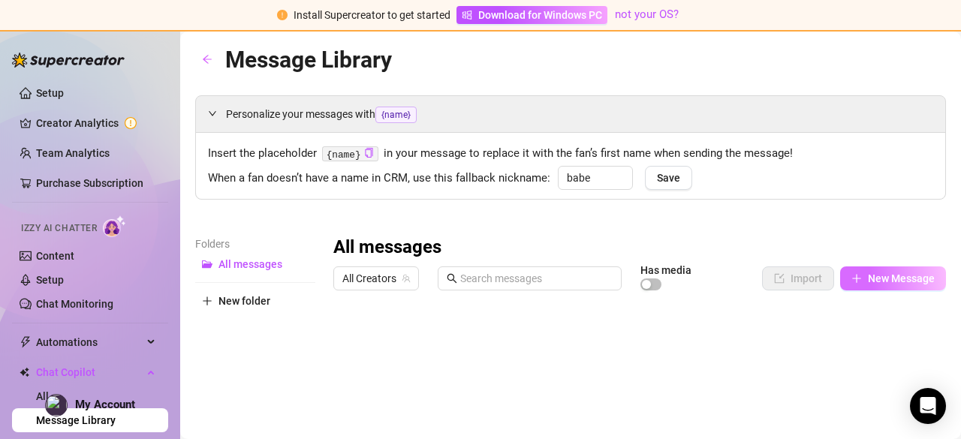
click at [868, 280] on span "New Message" at bounding box center [901, 279] width 67 height 12
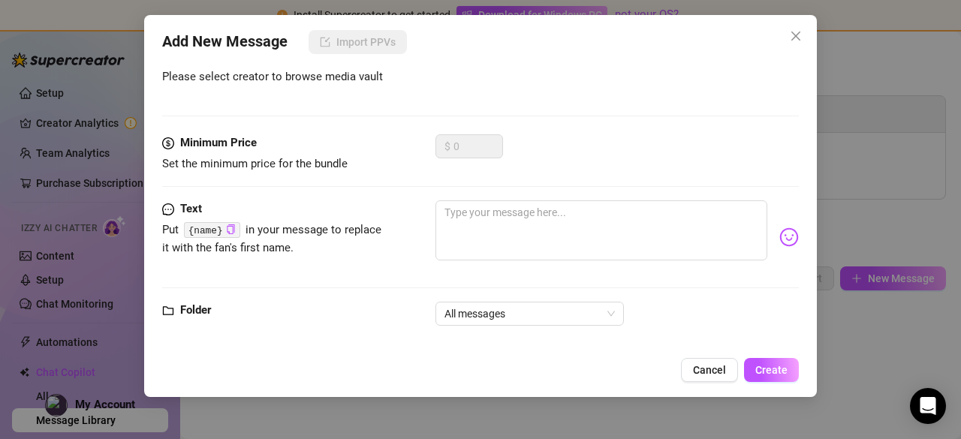
scroll to position [206, 0]
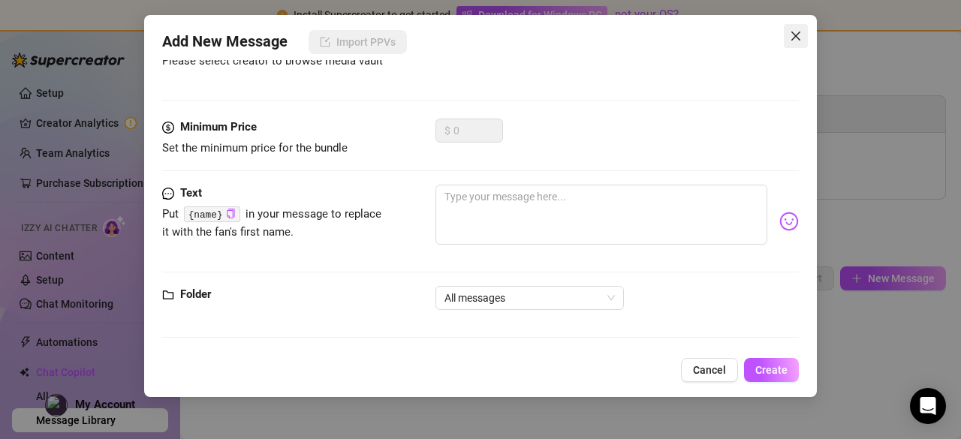
click at [789, 38] on span "Close" at bounding box center [796, 36] width 24 height 12
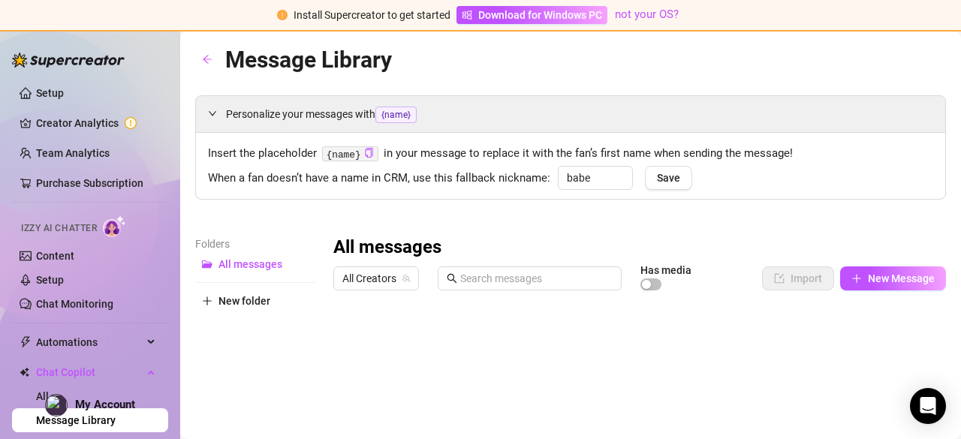
click at [789, 38] on main "Message Library Personalize your messages with {name} Insert the placeholder {n…" at bounding box center [570, 404] width 781 height 744
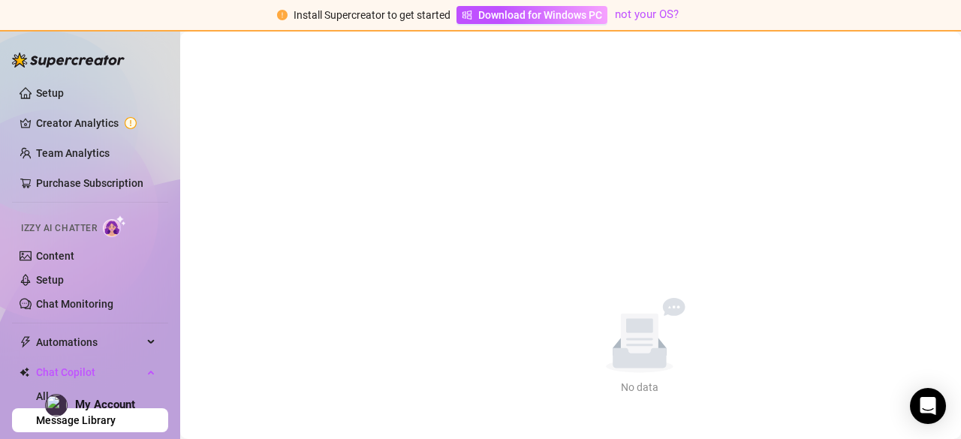
scroll to position [0, 0]
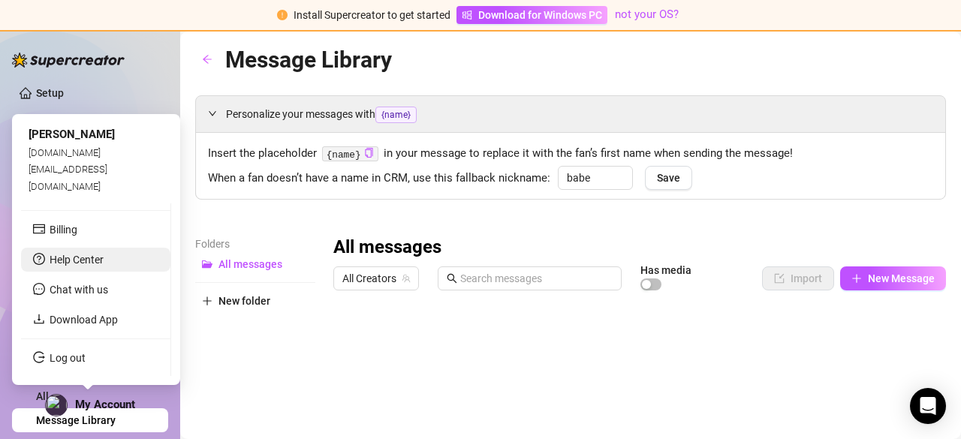
click at [78, 262] on link "Help Center" at bounding box center [77, 260] width 54 height 12
click at [62, 364] on link "Log out" at bounding box center [68, 358] width 36 height 12
